Goal: Task Accomplishment & Management: Manage account settings

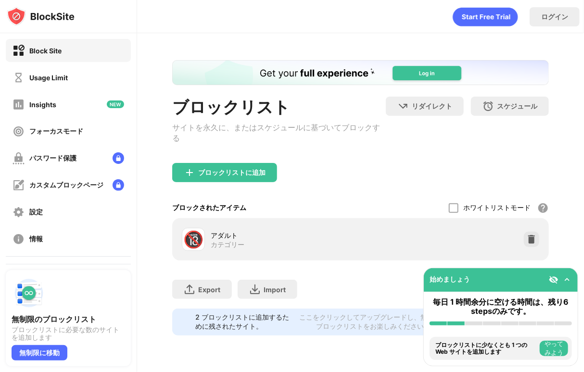
click at [461, 211] on div "ホワイトリストモード ホワイトリスト以外のすべての Web サイトをブロックします。ホワイトリスト モードは URL でのみ機能し、カテゴリやキーワードは含ま…" at bounding box center [499, 208] width 100 height 21
click at [452, 213] on div at bounding box center [454, 208] width 10 height 10
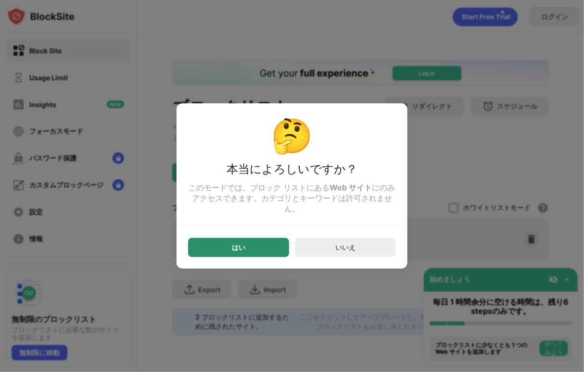
click at [237, 246] on div "はい" at bounding box center [238, 247] width 101 height 19
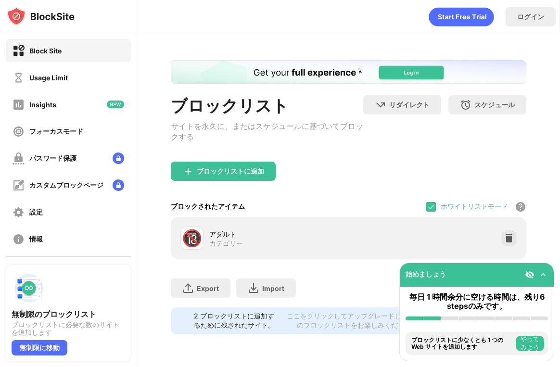
click at [449, 210] on div "ホワイトリストモード" at bounding box center [474, 206] width 67 height 9
click at [441, 210] on div "ホワイトリストモード" at bounding box center [474, 206] width 67 height 9
click at [432, 208] on img at bounding box center [431, 207] width 8 height 8
click at [425, 210] on div "ブロックされたアイテム ホワイトリストモード ホワイトリスト以外のすべての Web サイトをブロックします。ホワイトリスト モードは URL でのみ機能し、カ…" at bounding box center [348, 206] width 355 height 21
click at [424, 208] on div "ブロックされたアイテム ホワイトリストモード ホワイトリスト以外のすべての Web サイトをブロックします。ホワイトリスト モードは URL でのみ機能し、カ…" at bounding box center [348, 206] width 355 height 21
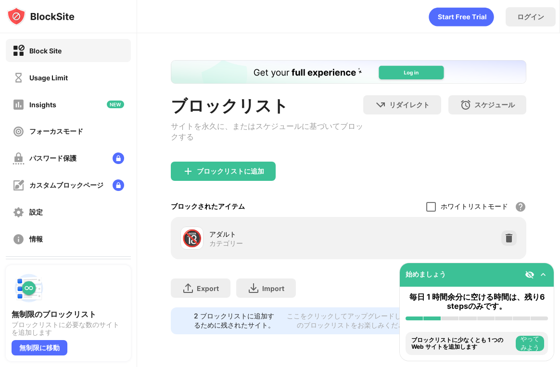
click at [432, 210] on div at bounding box center [431, 207] width 10 height 10
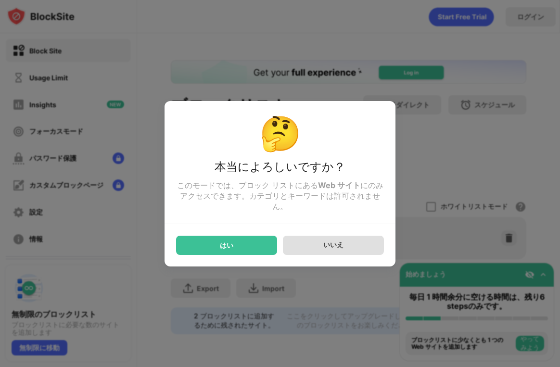
click at [261, 245] on div "はい" at bounding box center [226, 245] width 101 height 19
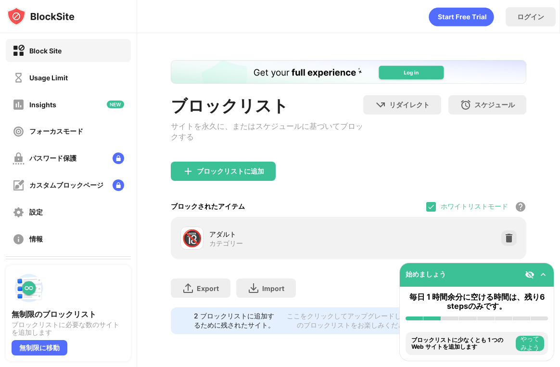
click at [442, 211] on div "ホワイトリストモード" at bounding box center [474, 206] width 67 height 9
click at [440, 212] on div "ホワイトリストモード ホワイトリスト以外のすべての Web サイトをブロックします。ホワイトリスト モードは URL でのみ機能し、カテゴリやキーワードは含ま…" at bounding box center [476, 206] width 100 height 21
click at [433, 209] on img at bounding box center [431, 207] width 8 height 8
